Goal: Register for event/course

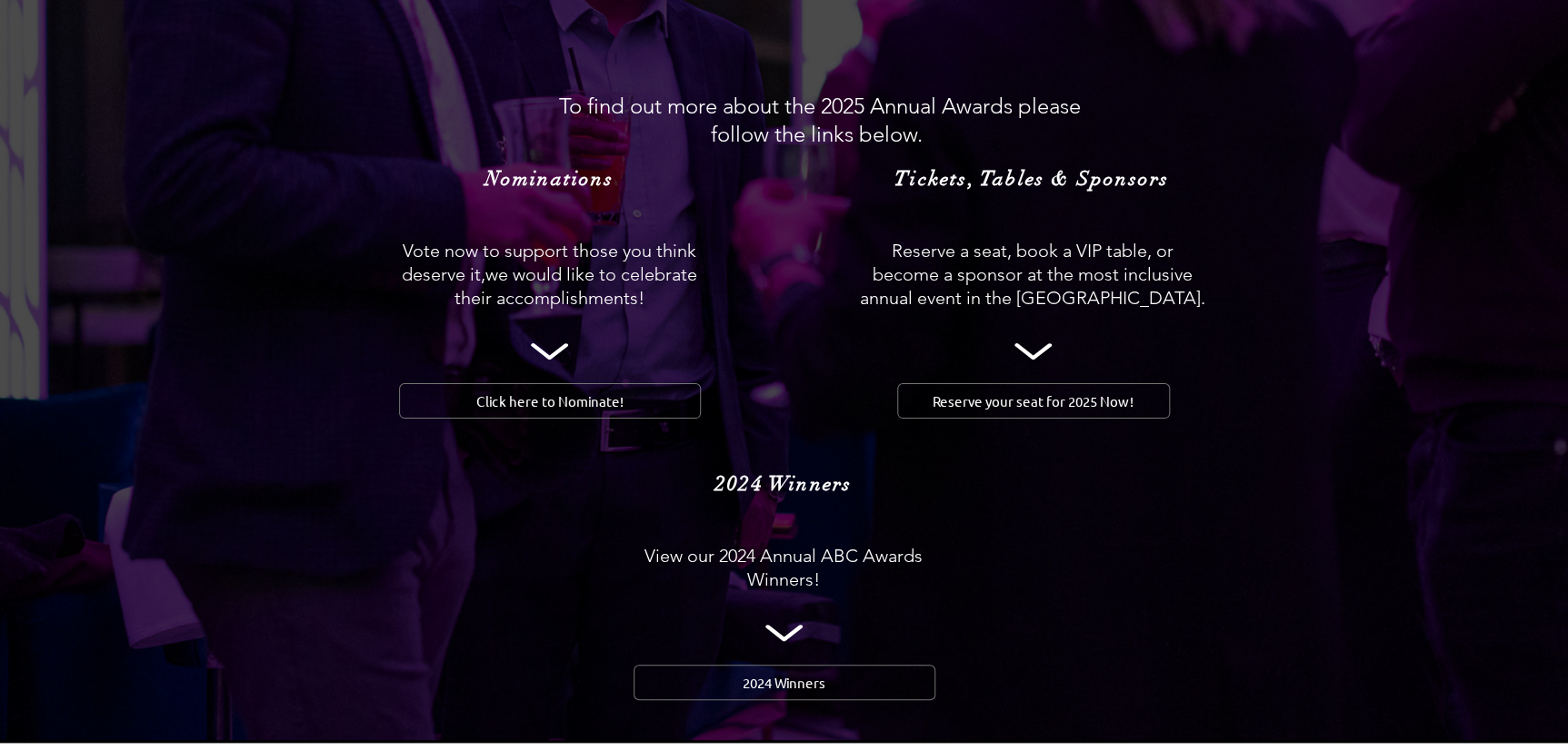
scroll to position [1817, 0]
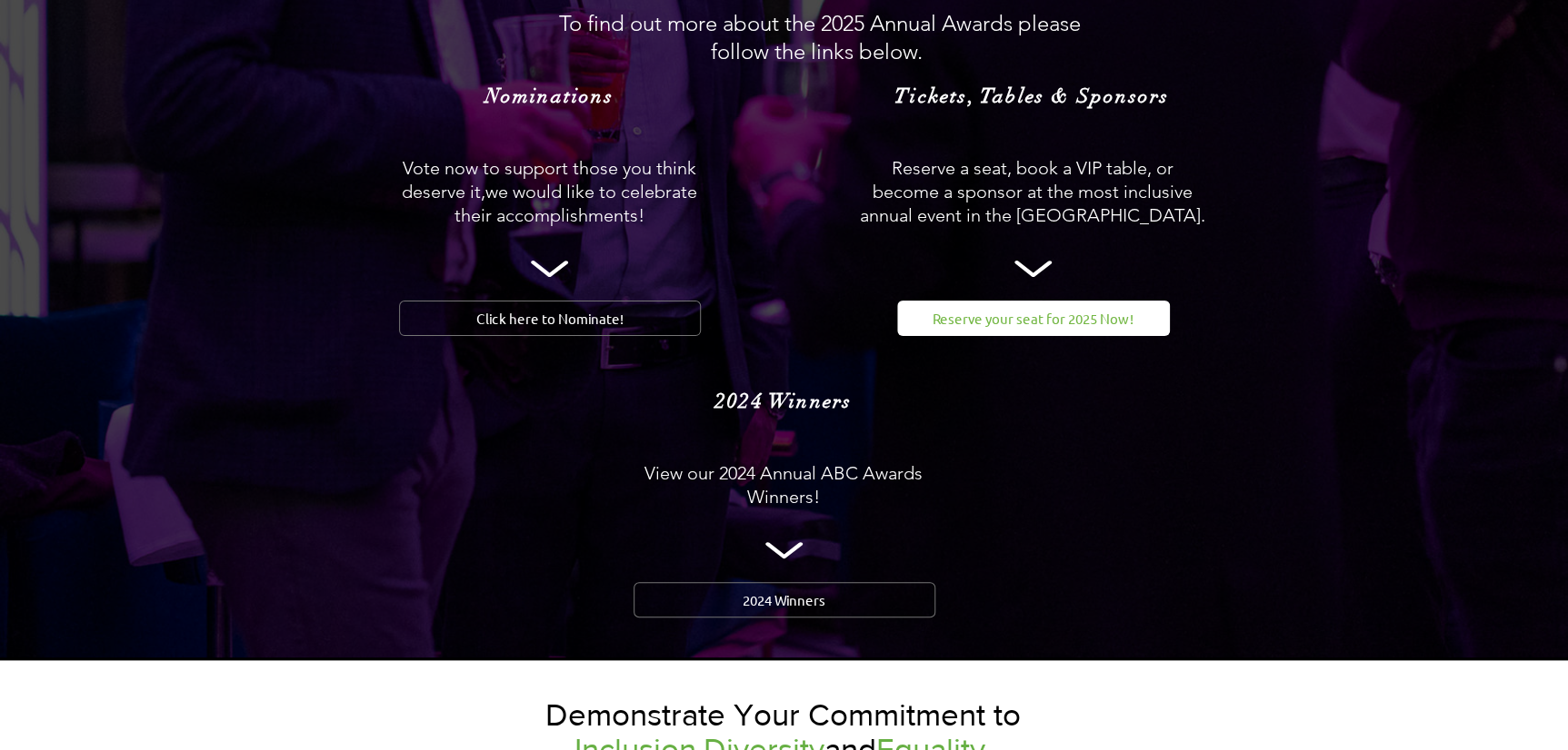
click at [1010, 309] on span "Reserve your seat for 2025 Now!" at bounding box center [1033, 319] width 201 height 19
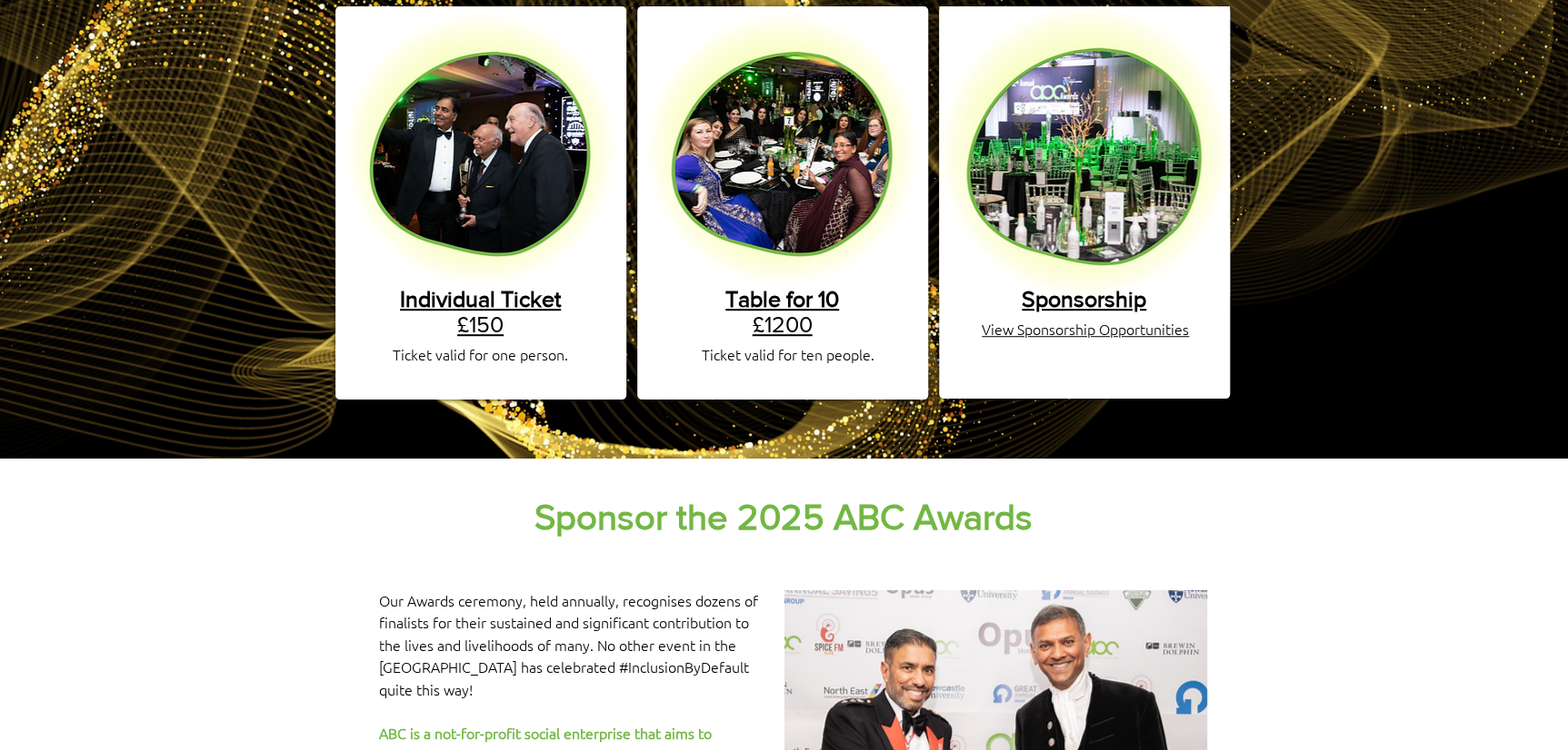
scroll to position [412, 0]
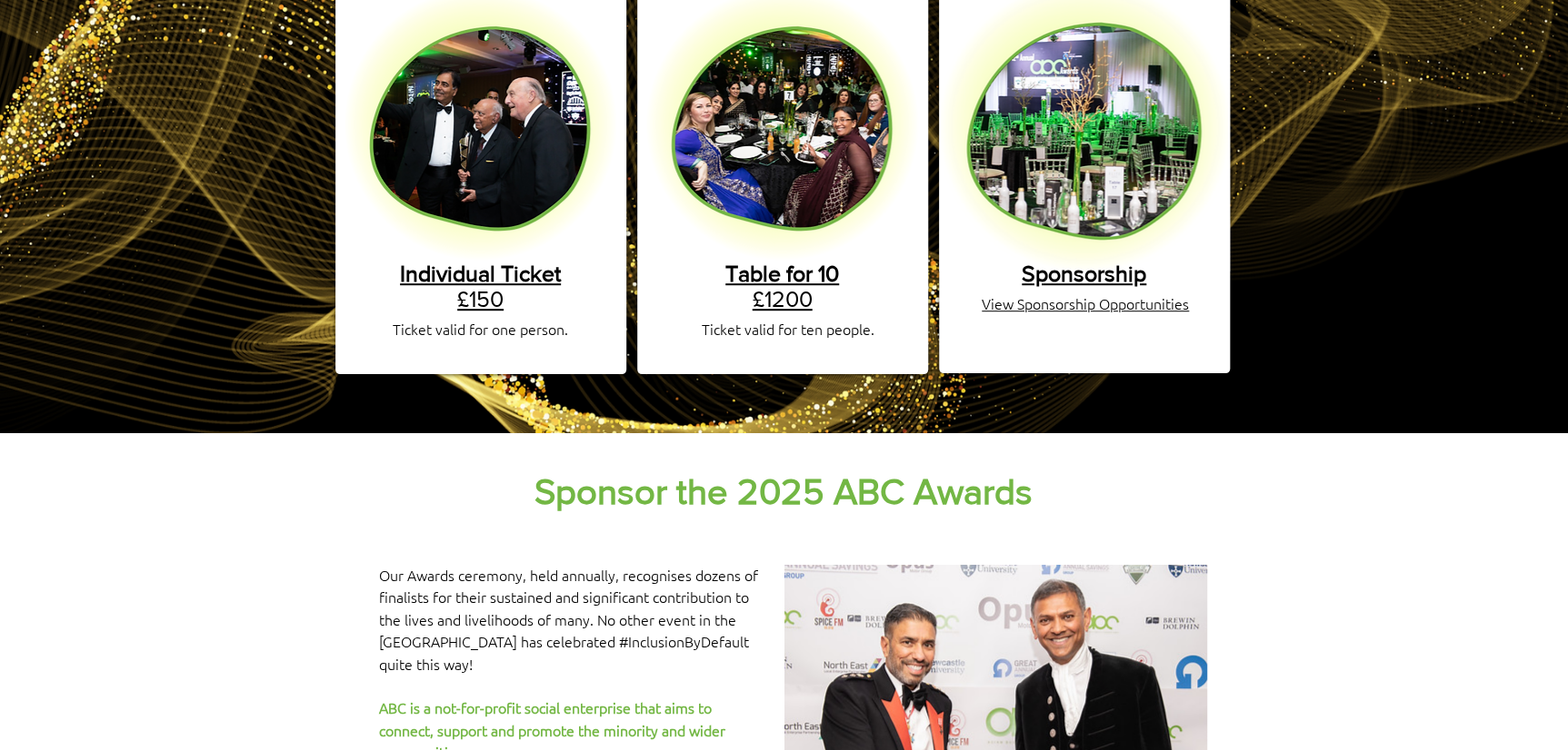
click at [452, 261] on span "Individual Ticket" at bounding box center [481, 273] width 161 height 26
click at [469, 261] on span "Individual Ticket" at bounding box center [481, 273] width 161 height 26
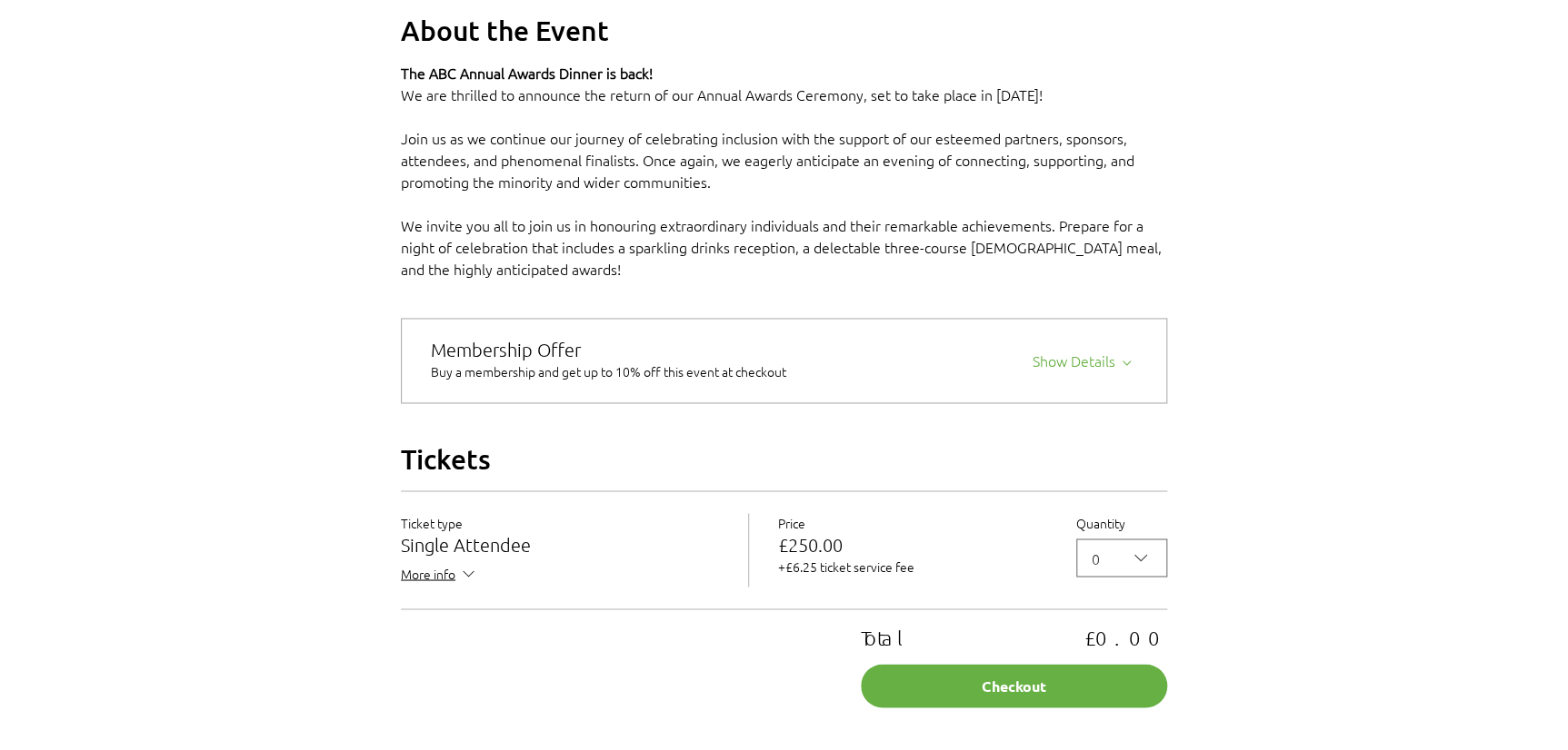
scroll to position [1238, 0]
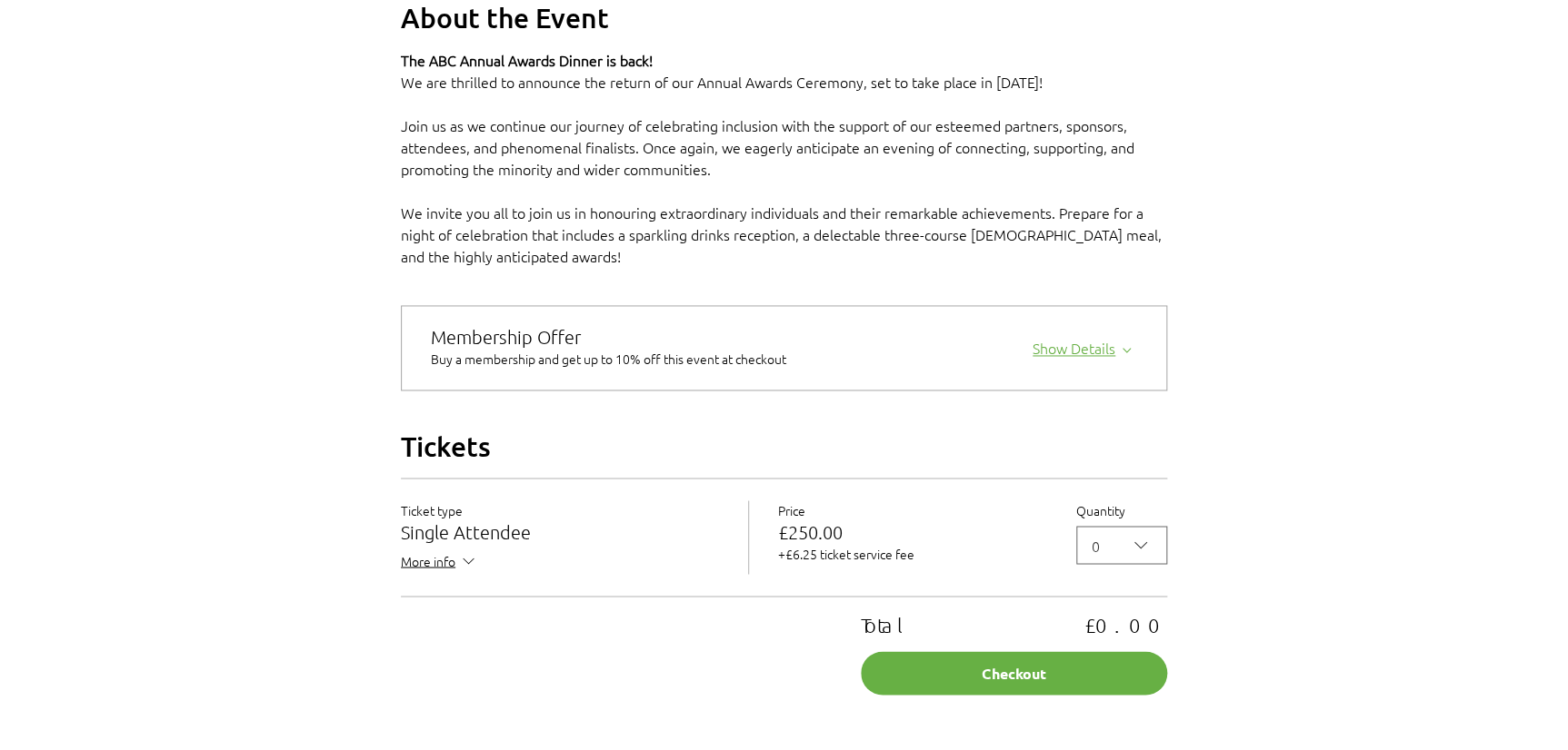
click at [1099, 357] on div "Show Details" at bounding box center [1084, 345] width 104 height 26
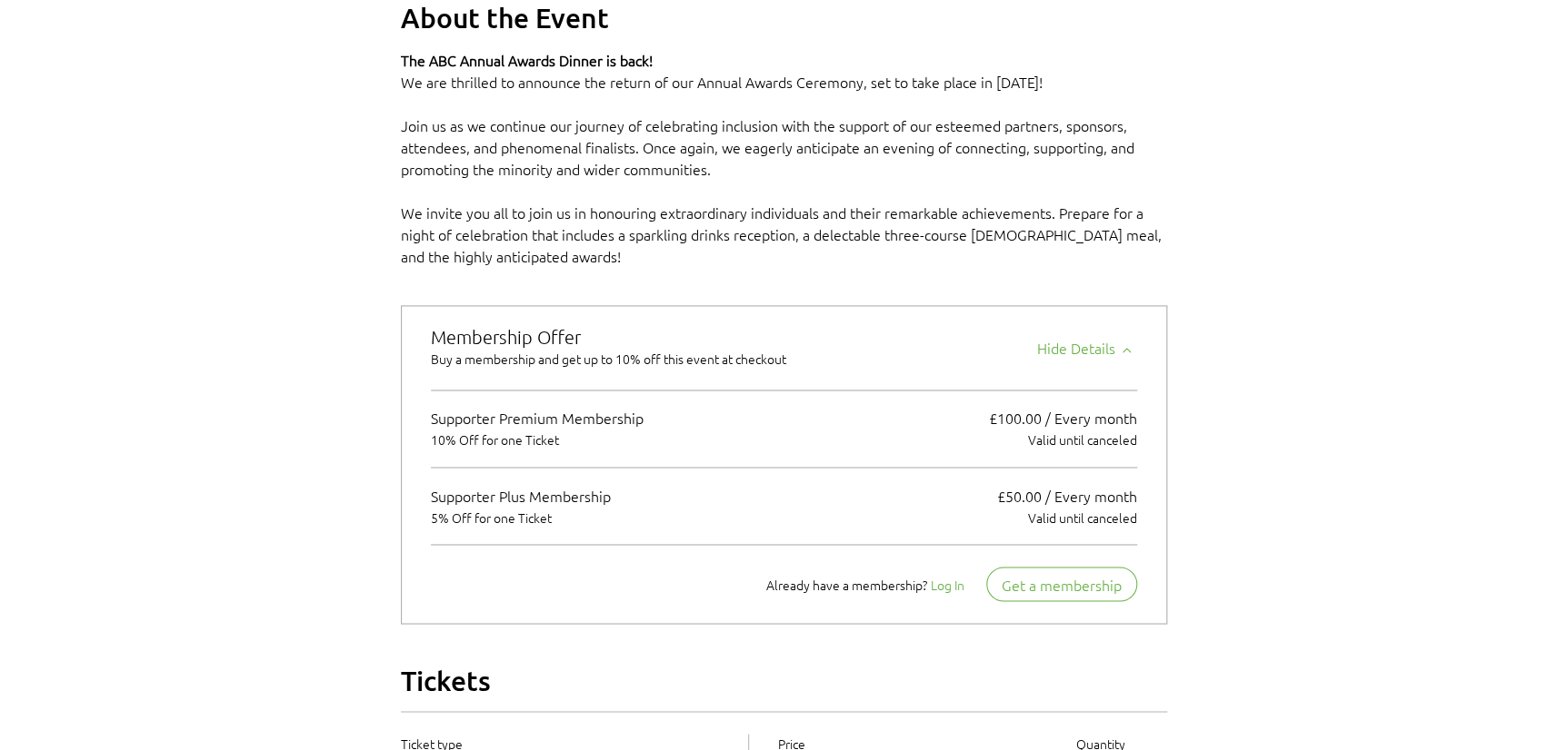
click at [951, 594] on button "Log In" at bounding box center [947, 583] width 33 height 18
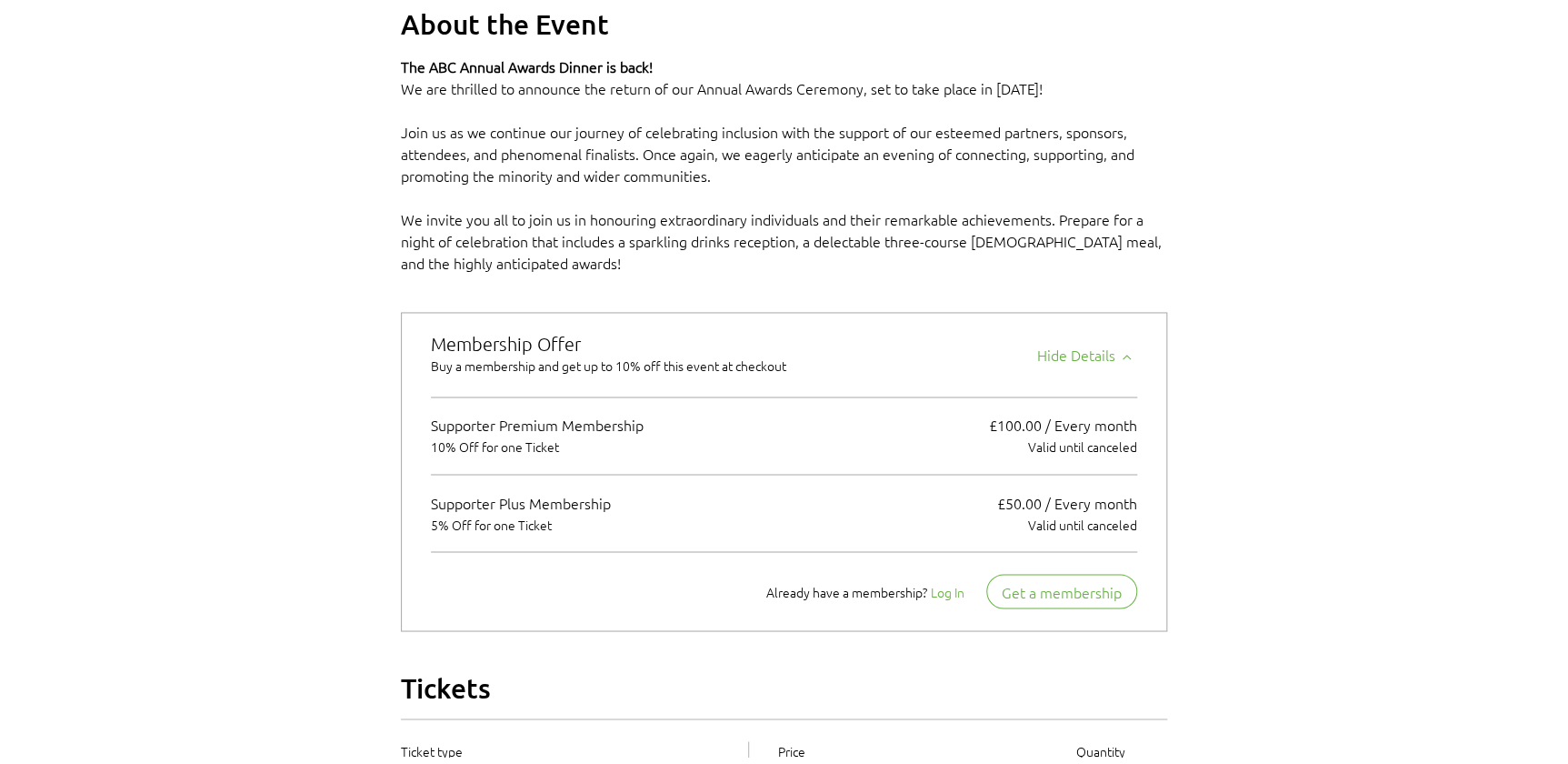
scroll to position [0, 0]
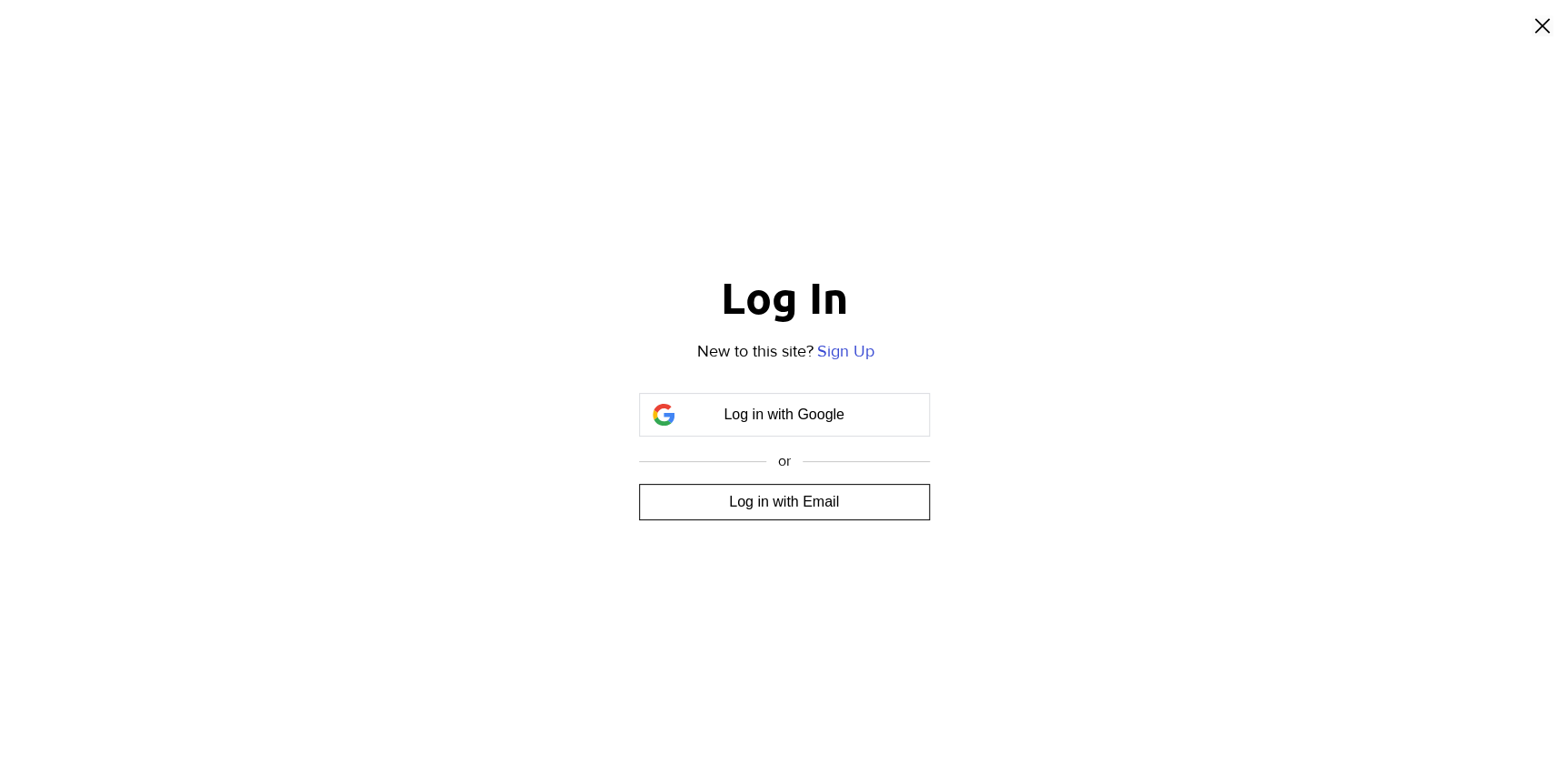
click at [772, 500] on span "Log in with Email" at bounding box center [784, 501] width 110 height 16
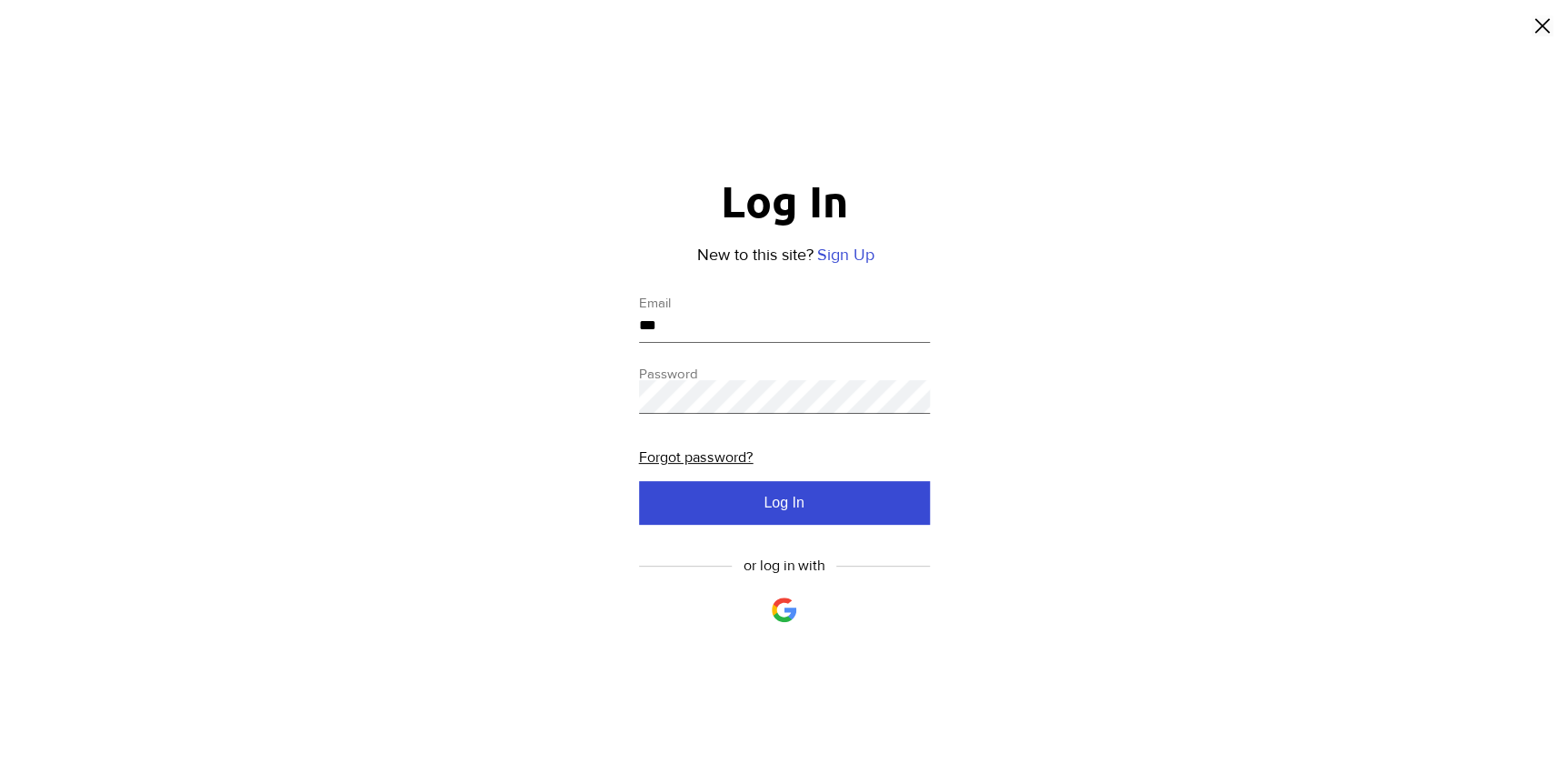
type input "**********"
click at [770, 497] on span "Log In" at bounding box center [784, 502] width 40 height 16
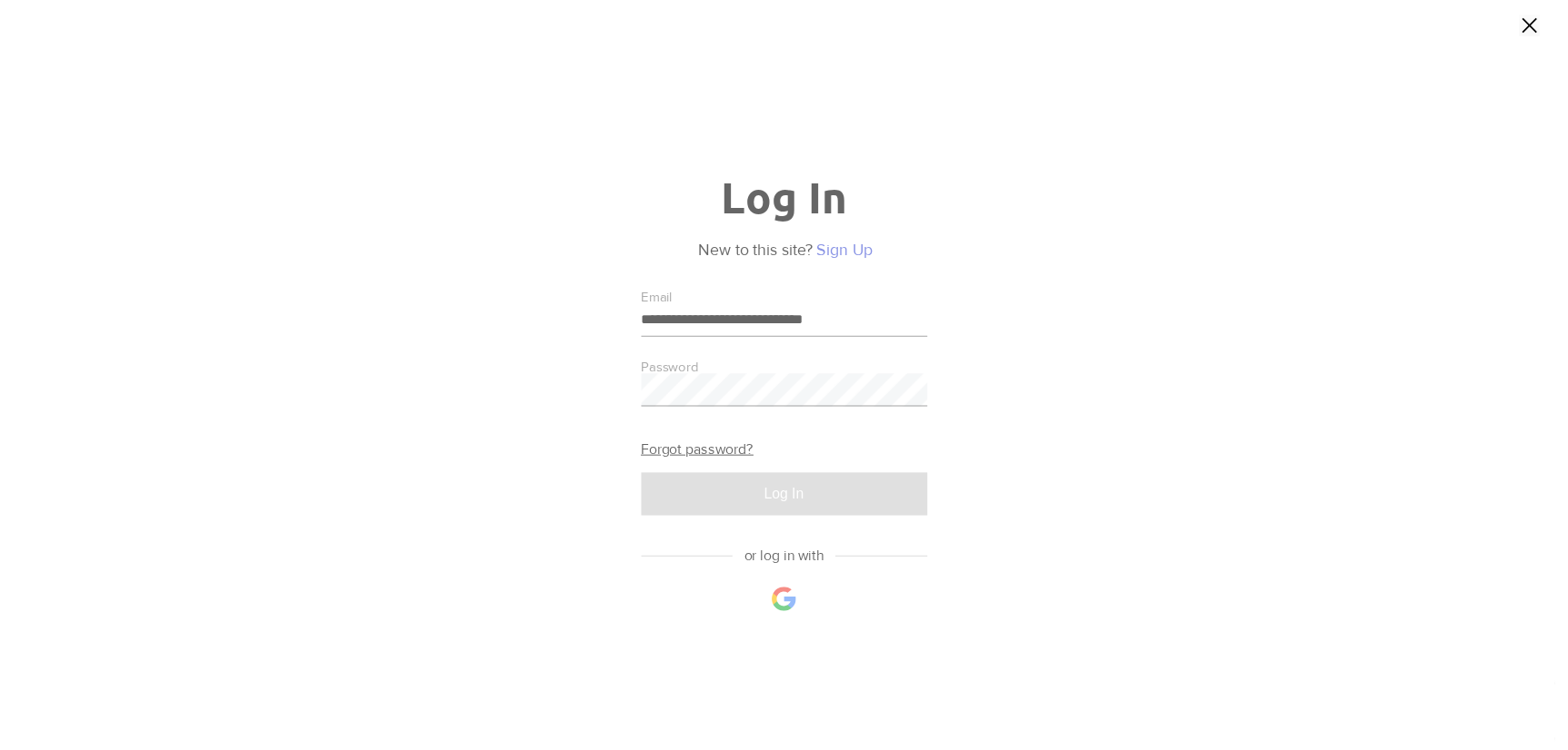
scroll to position [1238, 0]
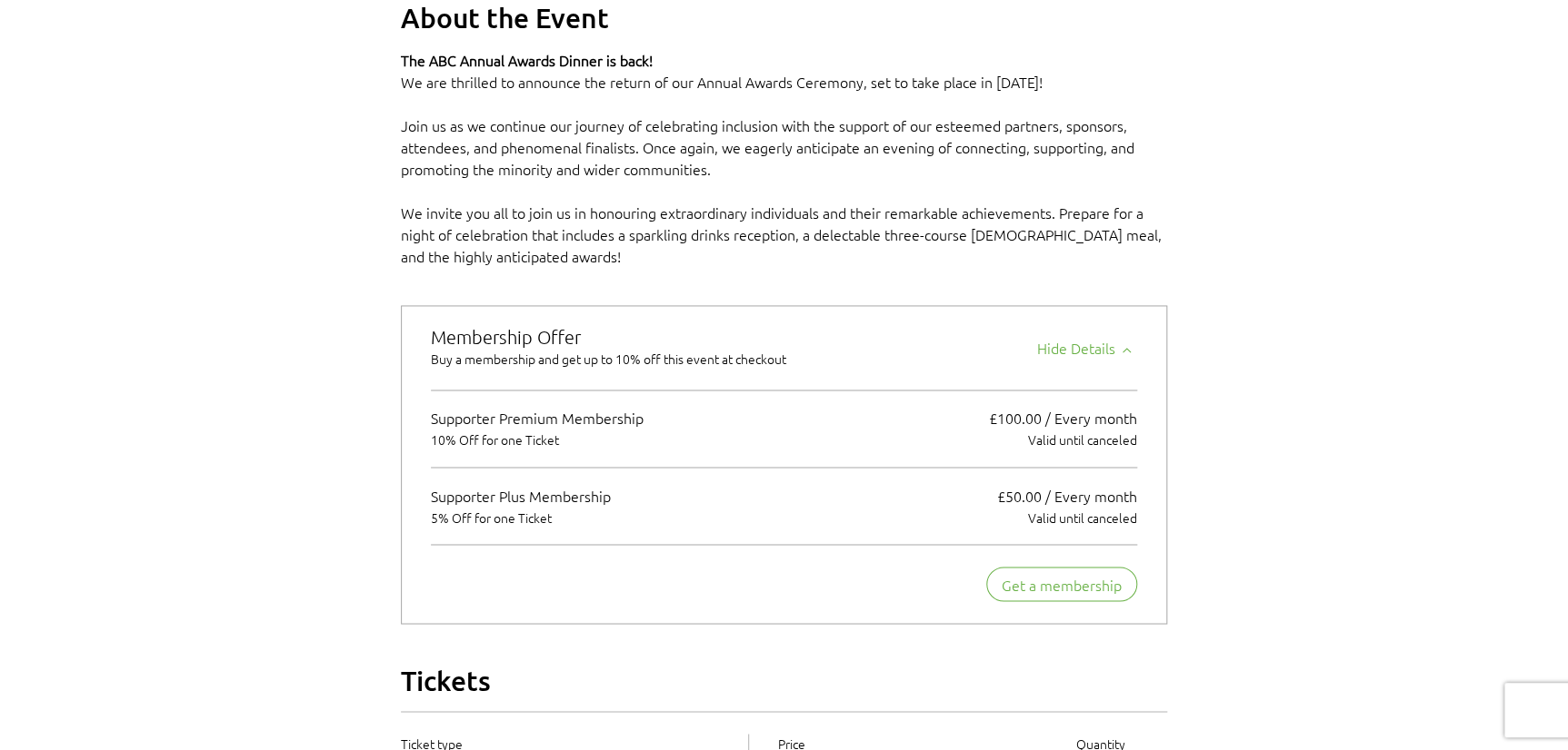
click at [1228, 283] on div "2025 Annual ABC Awards Dinner" at bounding box center [784, 183] width 1568 height 2544
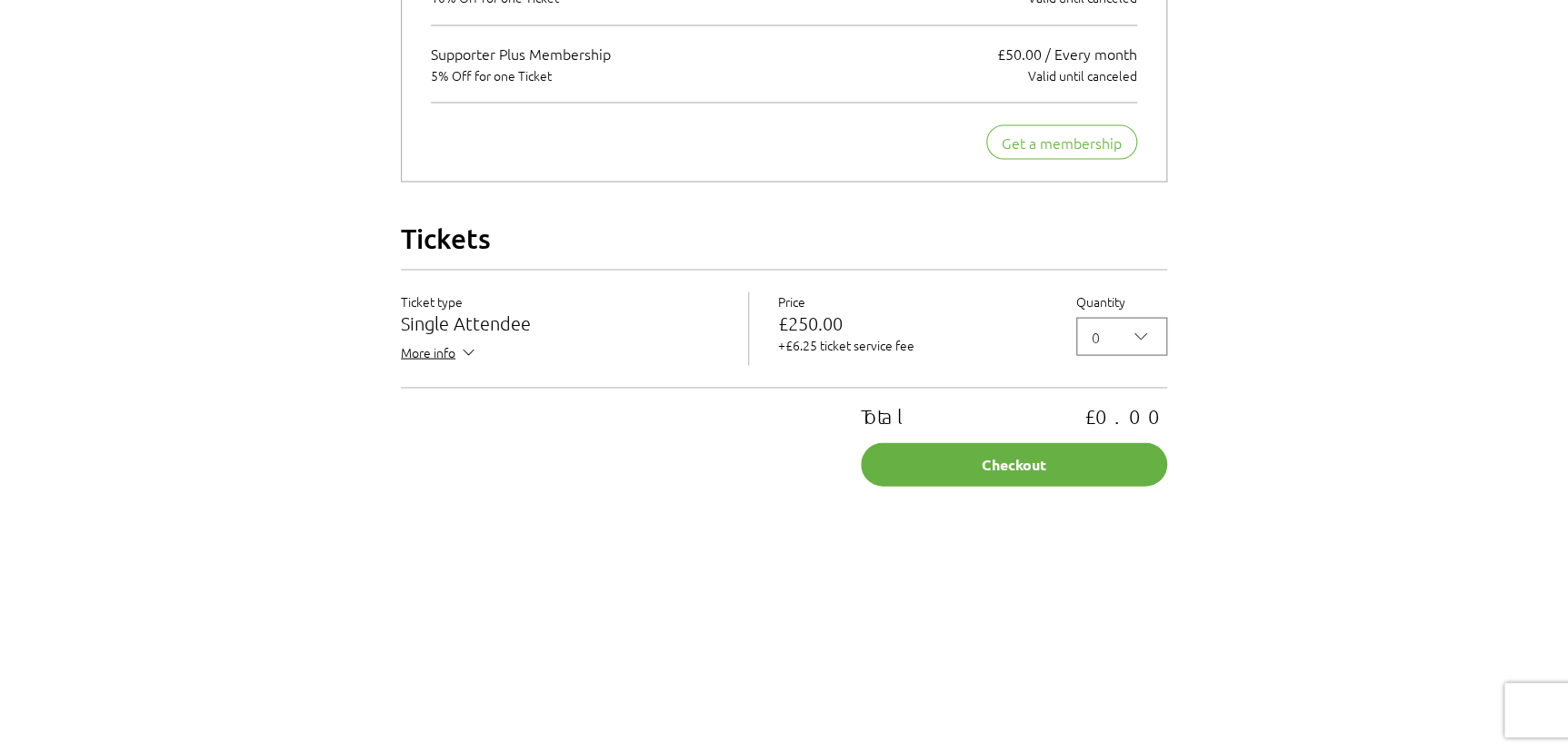
scroll to position [1652, 0]
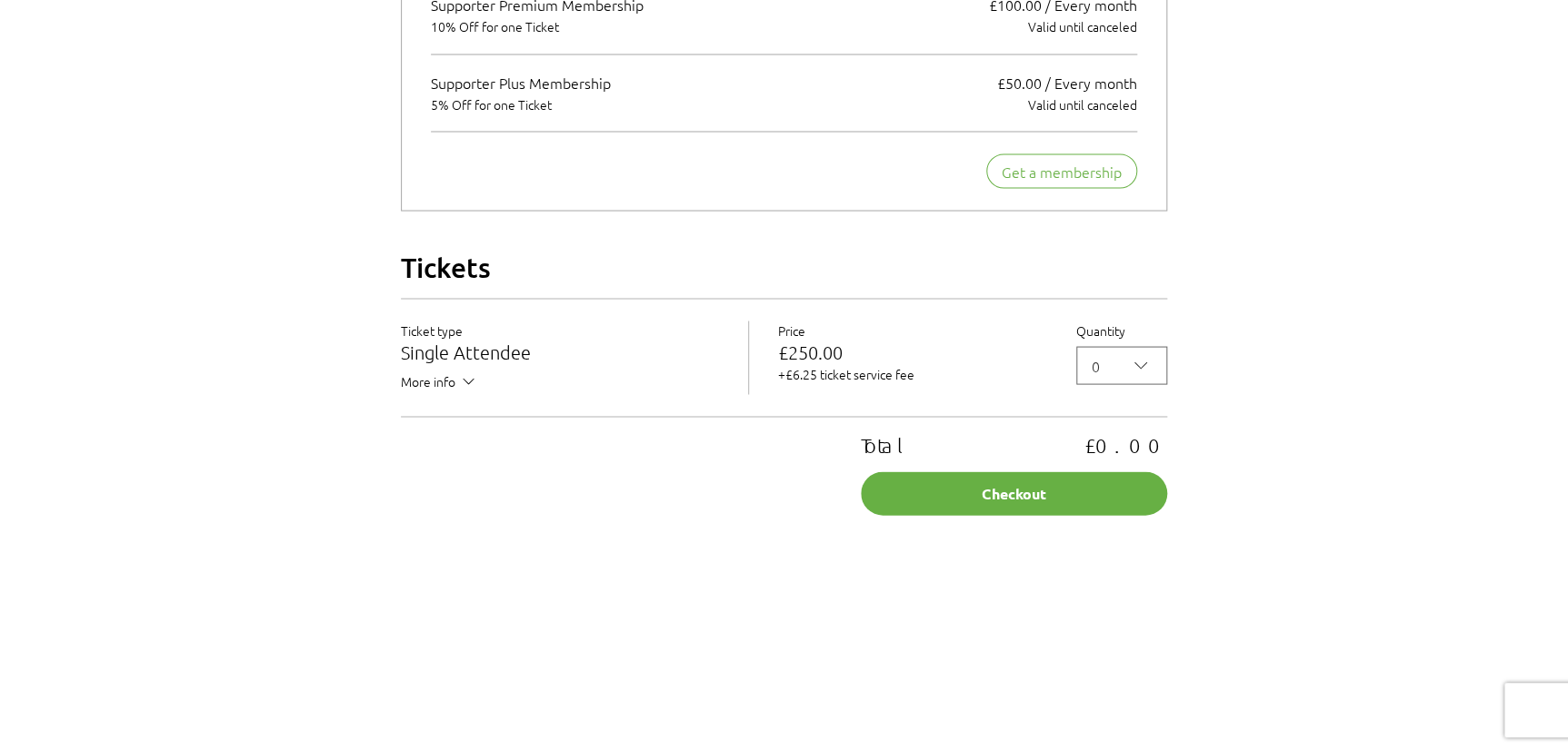
click at [443, 394] on span "More info" at bounding box center [439, 383] width 77 height 23
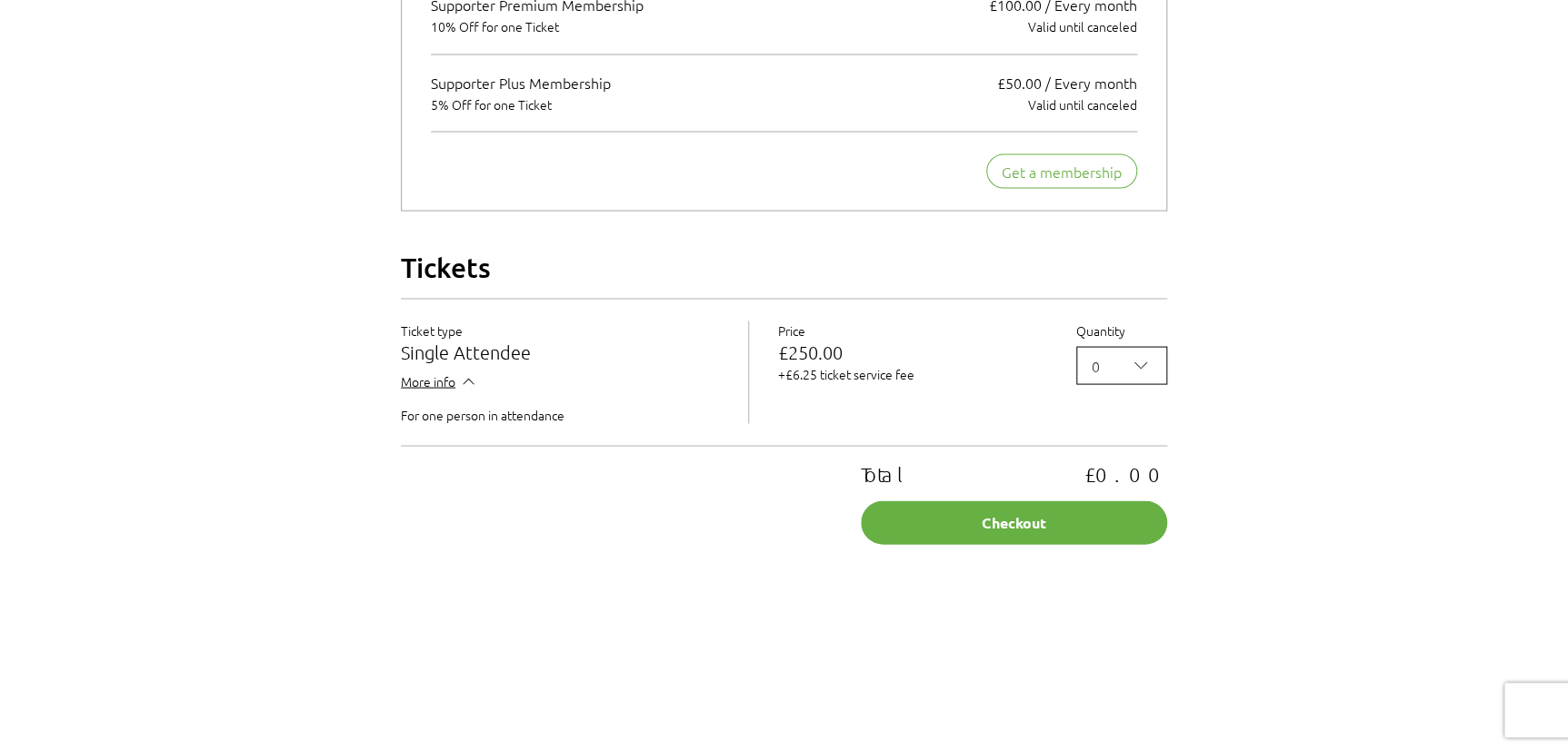
click at [1138, 376] on icon "2025 Annual ABC Awards Dinner" at bounding box center [1140, 365] width 22 height 22
click at [1110, 498] on span "2" at bounding box center [1121, 486] width 67 height 22
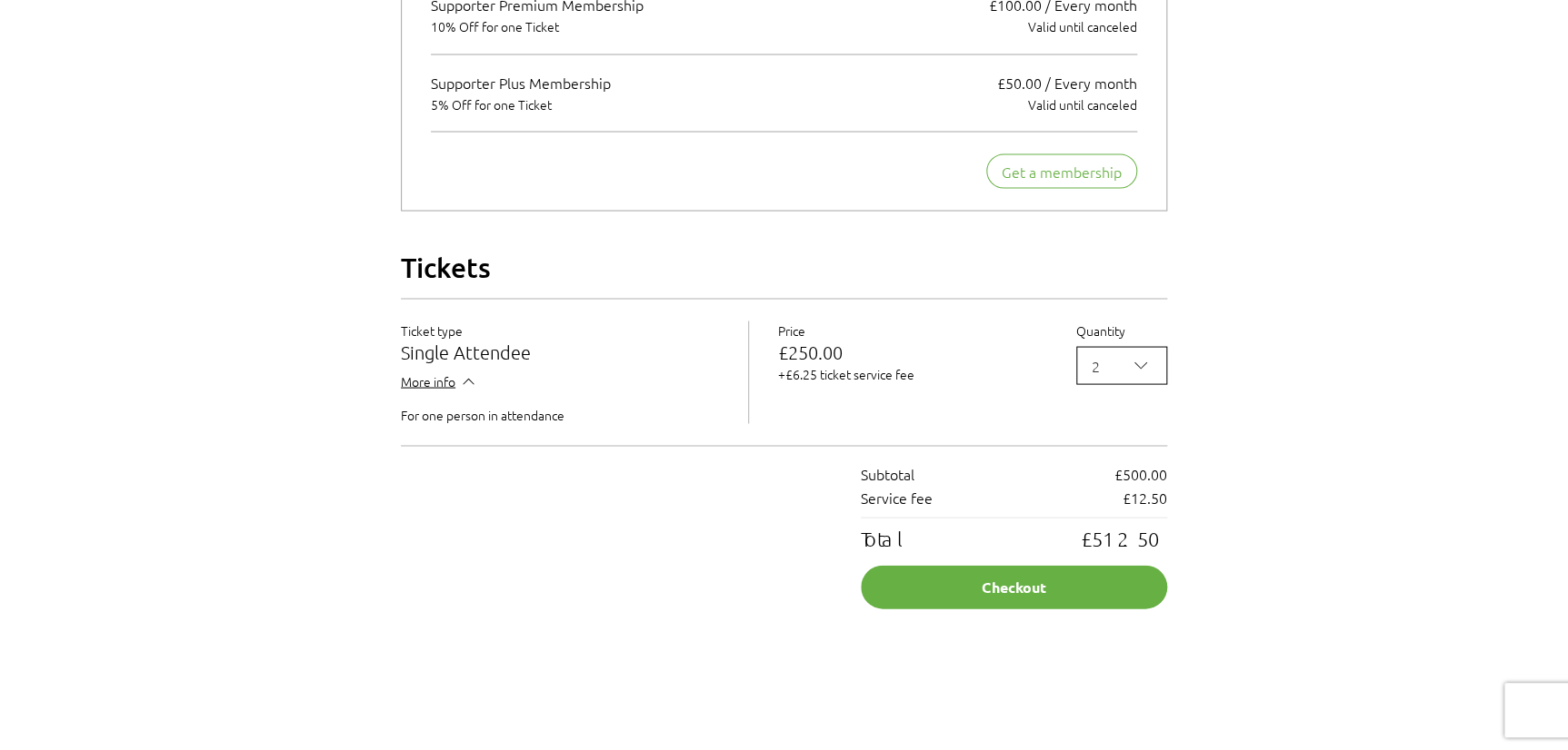
click at [1141, 376] on icon "2025 Annual ABC Awards Dinner" at bounding box center [1140, 365] width 22 height 22
click at [1102, 425] on span "0" at bounding box center [1121, 413] width 67 height 22
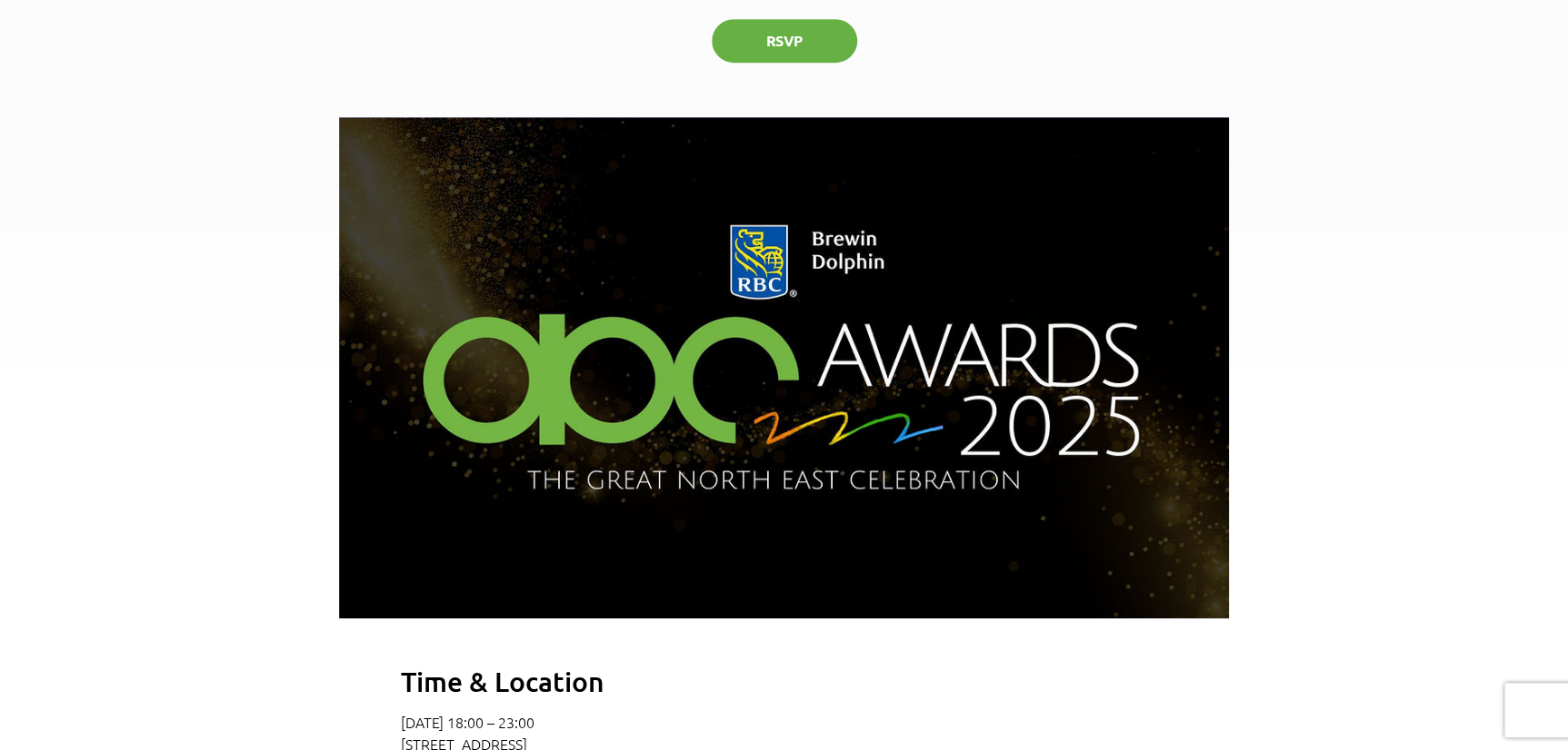
scroll to position [412, 0]
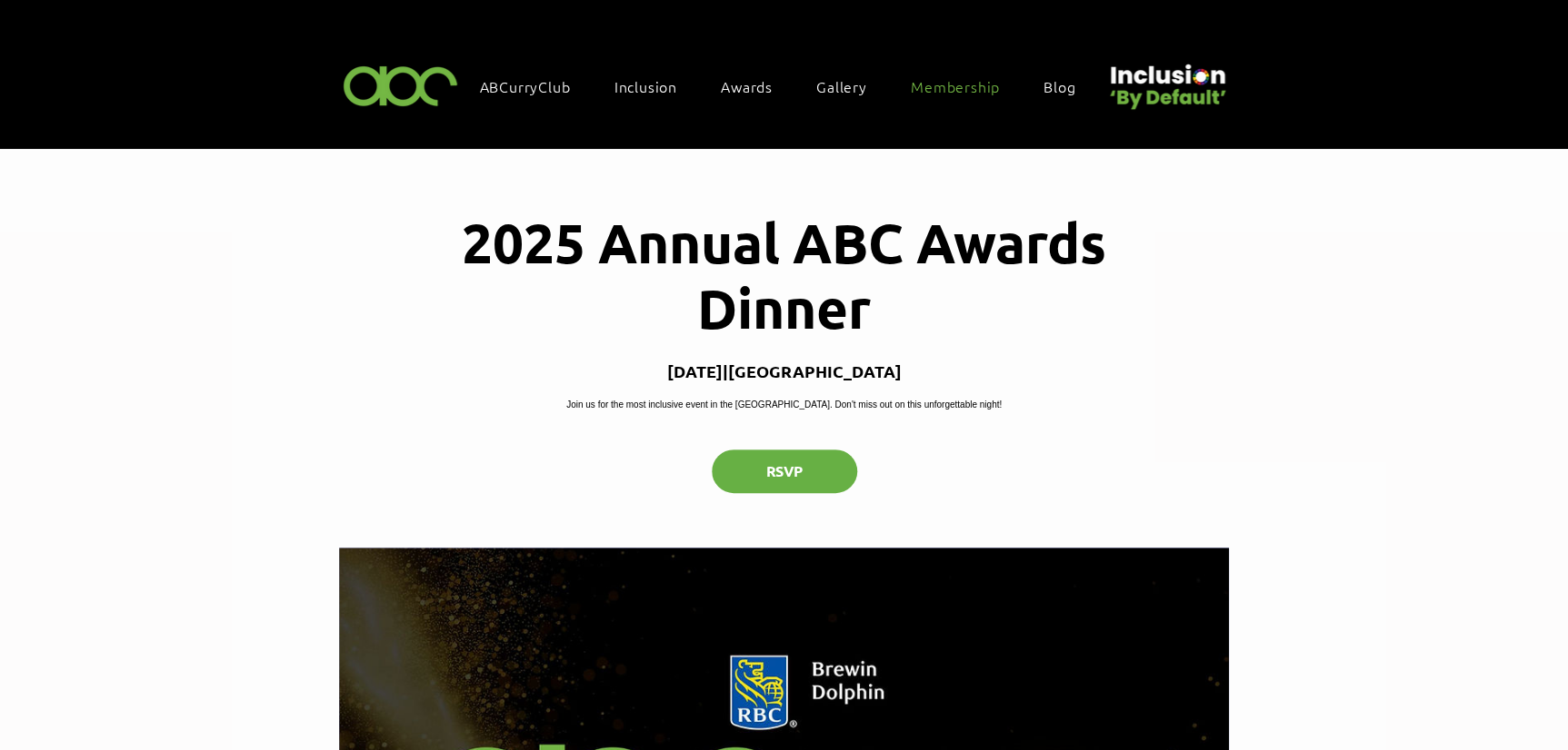
click at [950, 79] on span "Membership" at bounding box center [955, 85] width 89 height 20
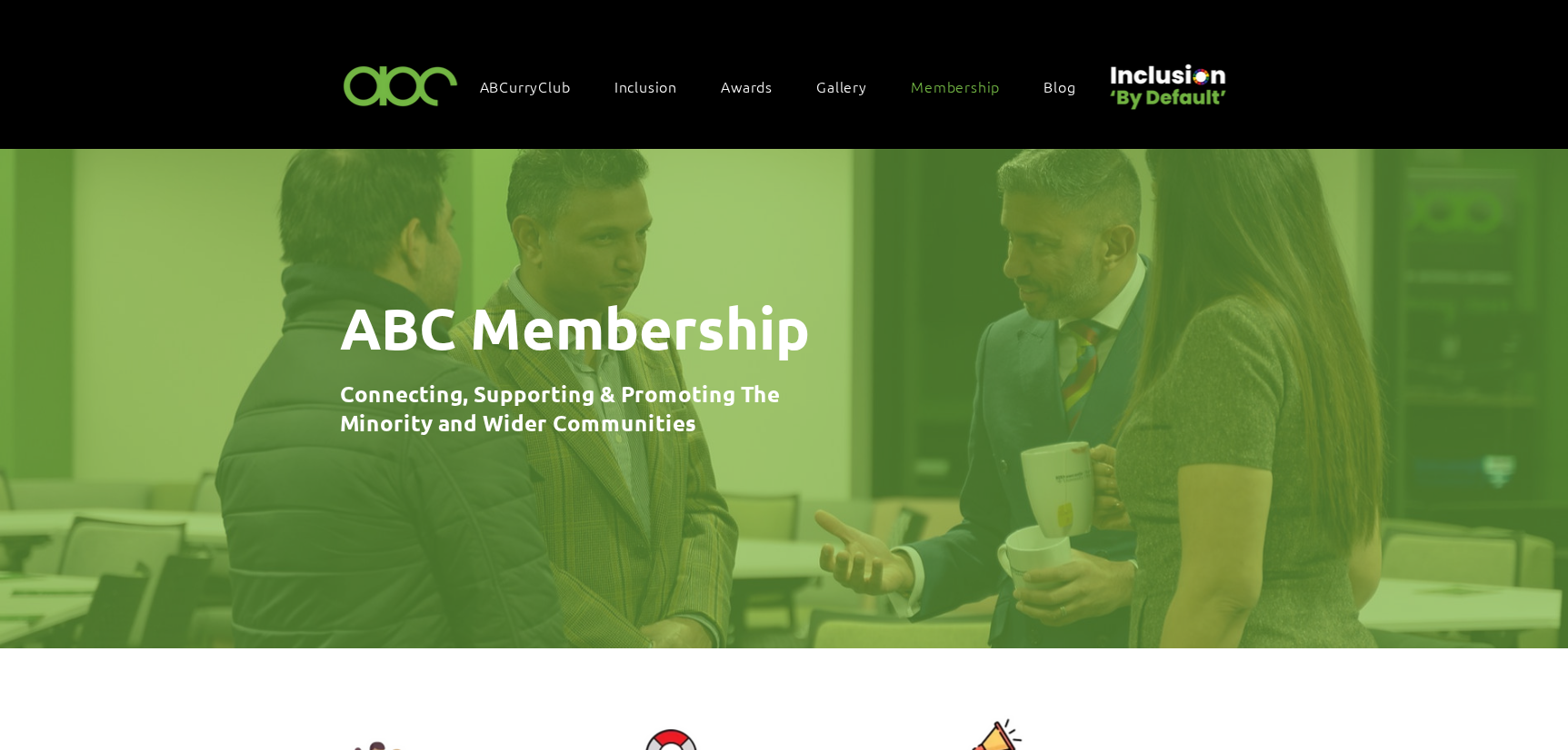
click at [951, 81] on span "Membership" at bounding box center [955, 85] width 89 height 20
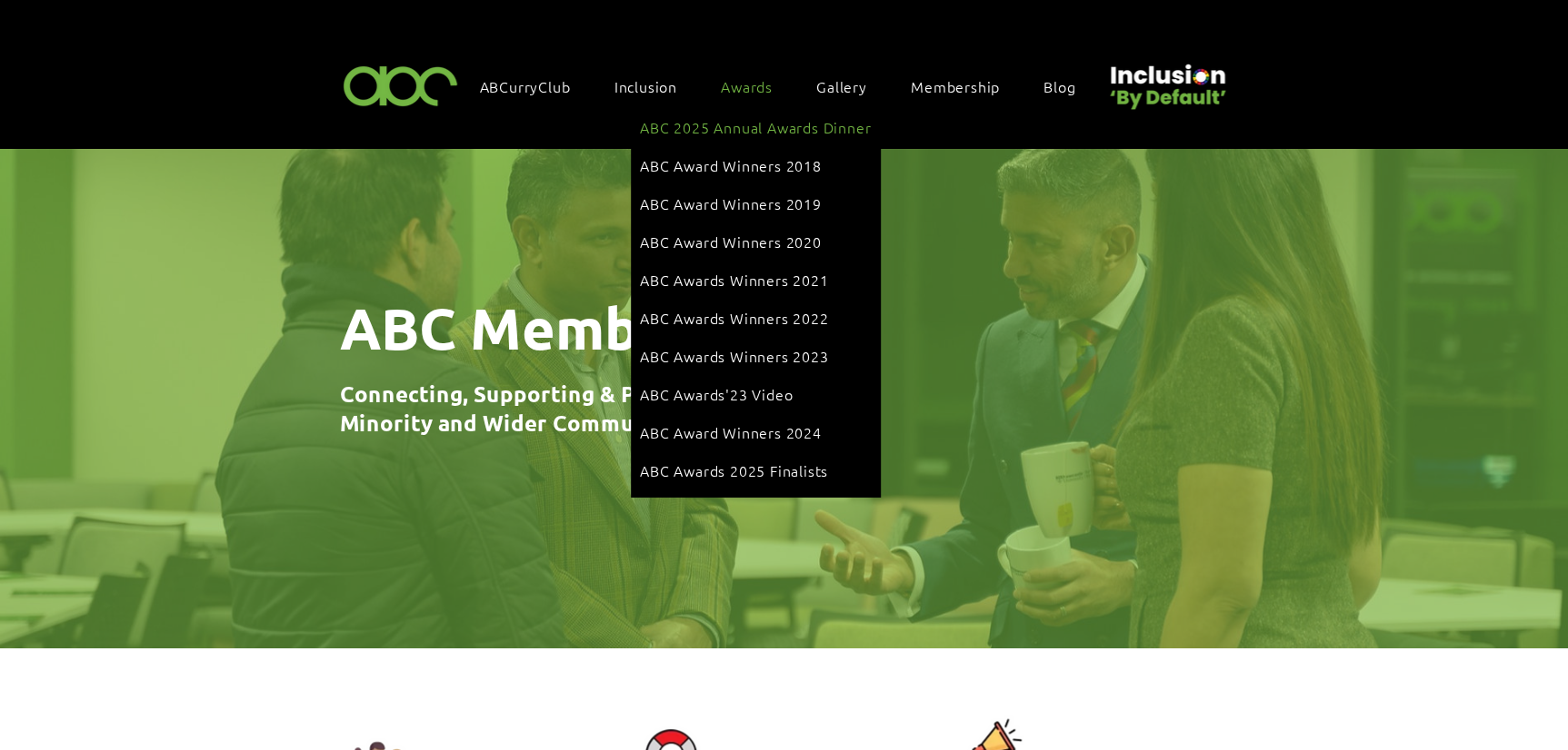
click at [741, 125] on span "ABC 2025 Annual Awards Dinner" at bounding box center [755, 127] width 231 height 20
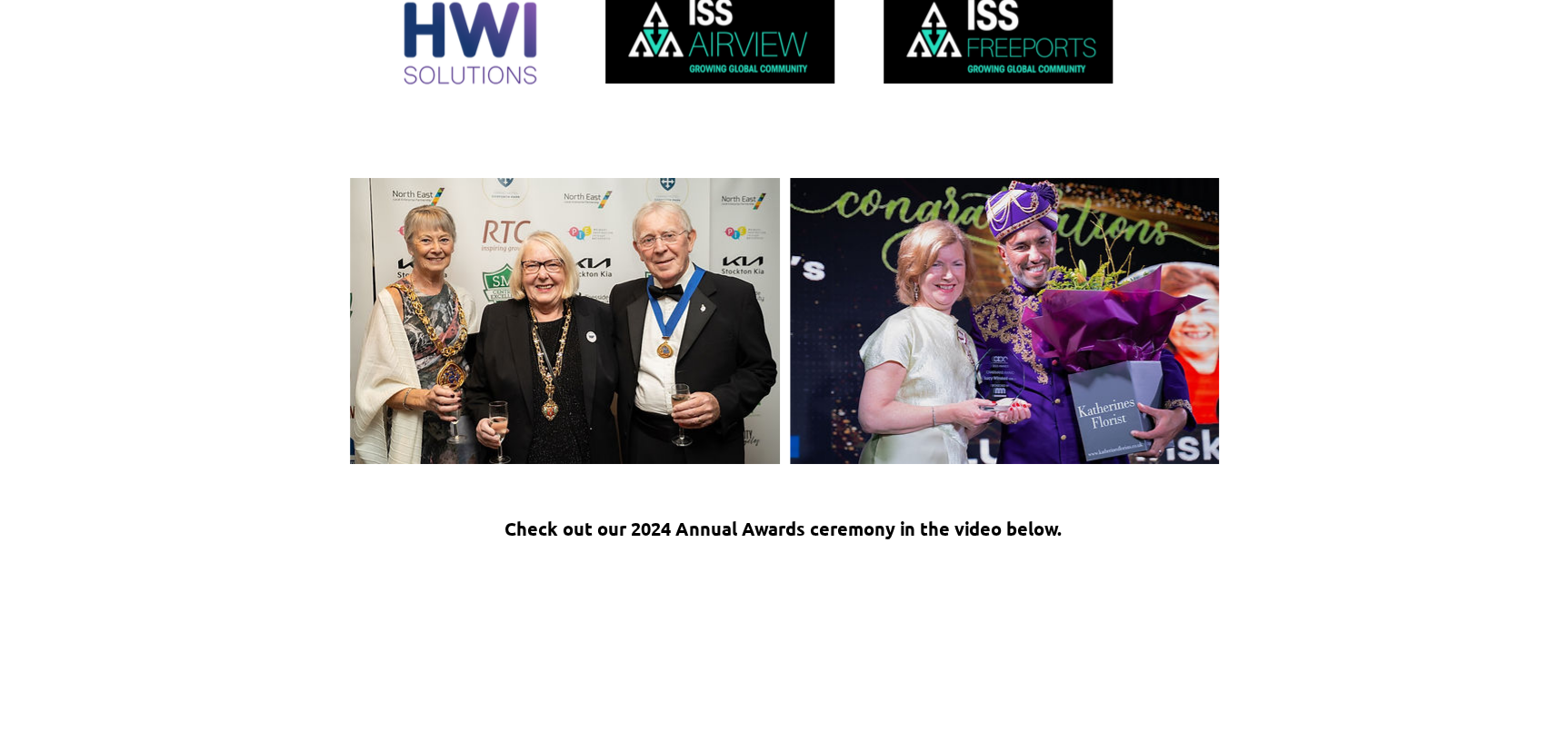
scroll to position [2486, 0]
